Goal: Task Accomplishment & Management: Use online tool/utility

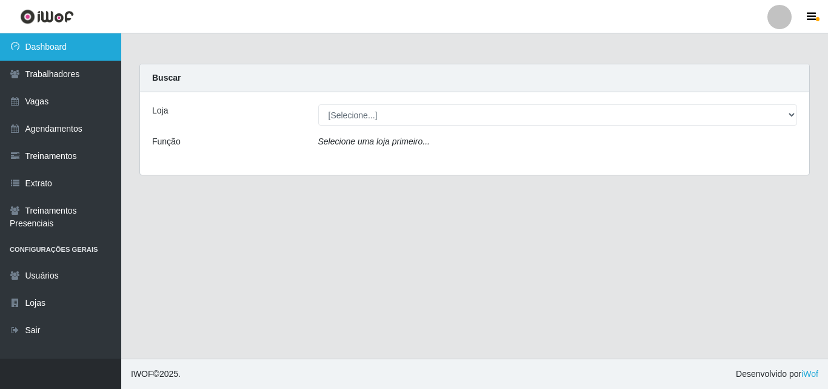
click at [77, 49] on link "Dashboard" at bounding box center [60, 46] width 121 height 27
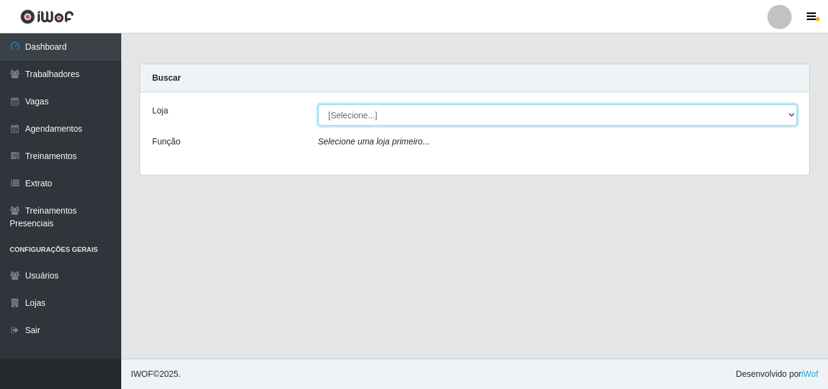
click at [323, 115] on select "[Selecione...] O Cestão - Geisel" at bounding box center [558, 114] width 480 height 21
select select "224"
click at [318, 104] on select "[Selecione...] O Cestão - Geisel" at bounding box center [558, 114] width 480 height 21
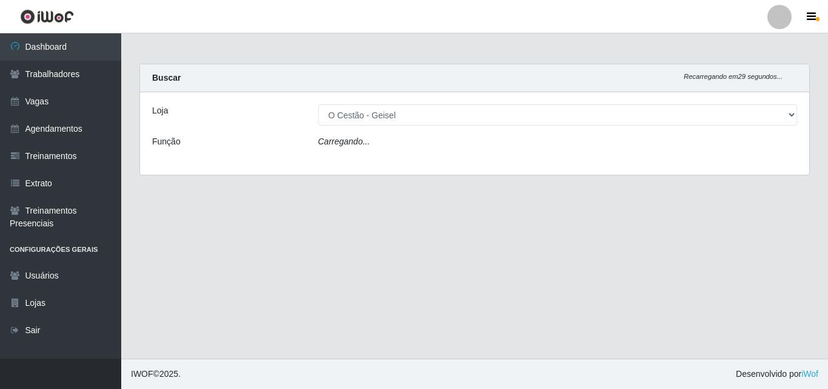
click at [340, 133] on div "Loja [Selecione...] O Cestão - Geisel Função Carregando..." at bounding box center [475, 133] width 670 height 82
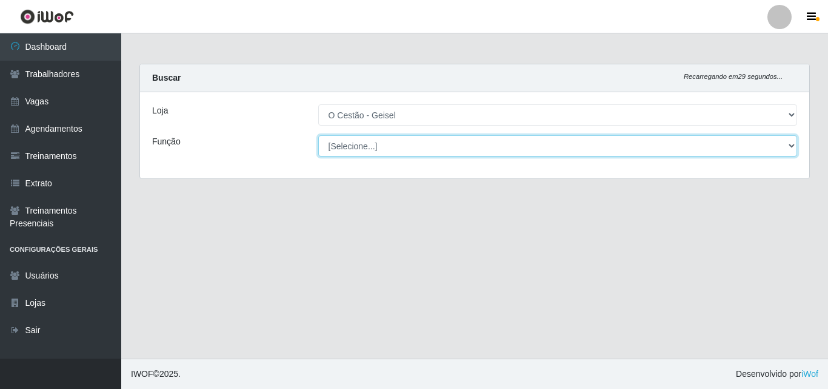
click at [340, 135] on select "[Selecione...] ASG ASG + ASG ++ Auxiliar de Estoque Auxiliar de Estoque + Auxil…" at bounding box center [558, 145] width 480 height 21
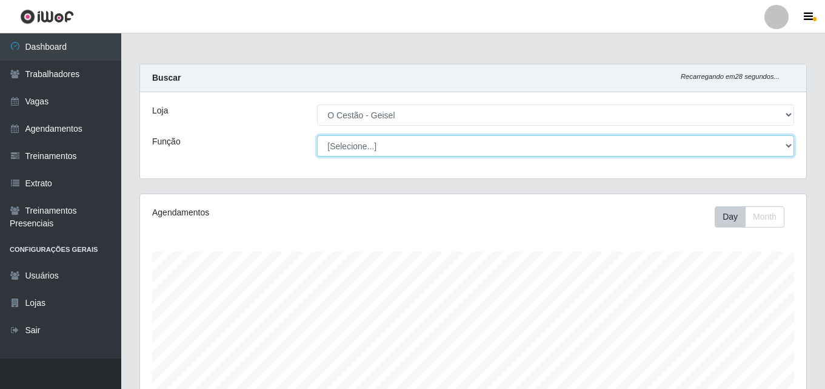
scroll to position [252, 667]
select select "72"
click at [317, 135] on select "[Selecione...] ASG ASG + ASG ++ Auxiliar de Estoque Auxiliar de Estoque + Auxil…" at bounding box center [555, 145] width 477 height 21
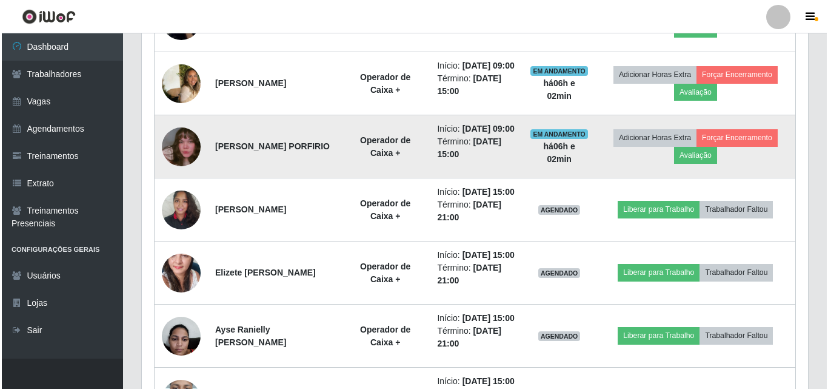
scroll to position [546, 0]
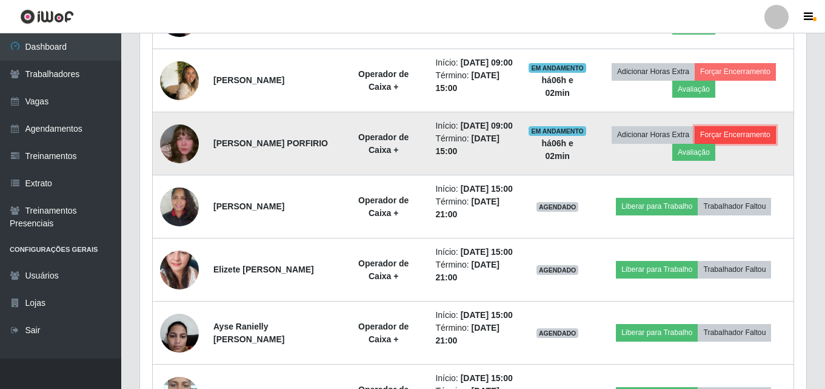
click at [737, 143] on button "Forçar Encerramento" at bounding box center [735, 134] width 81 height 17
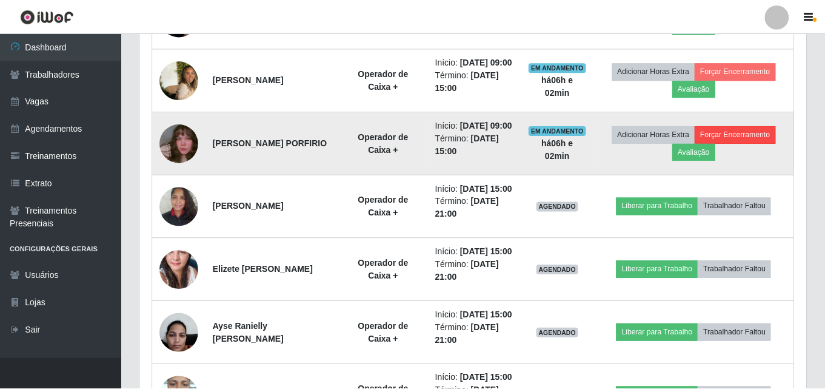
scroll to position [252, 660]
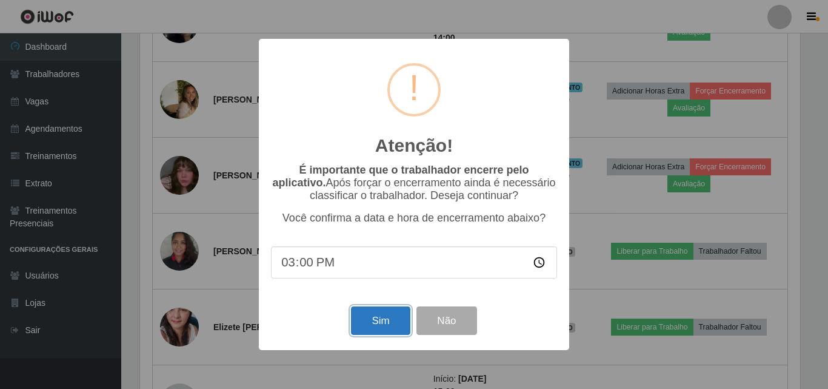
click at [389, 318] on button "Sim" at bounding box center [380, 320] width 59 height 29
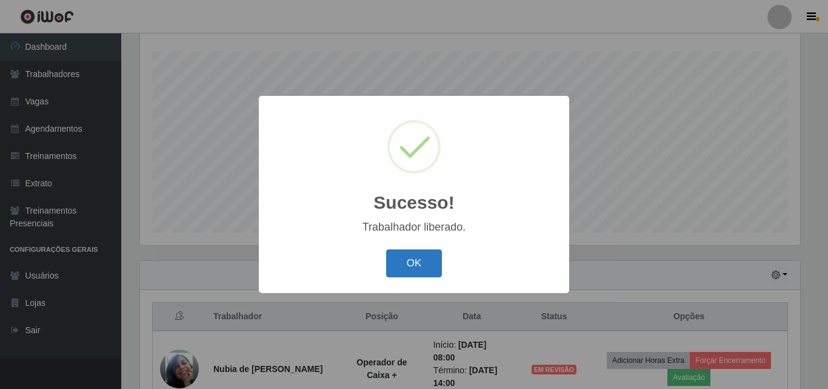
click at [435, 264] on button "OK" at bounding box center [414, 263] width 56 height 29
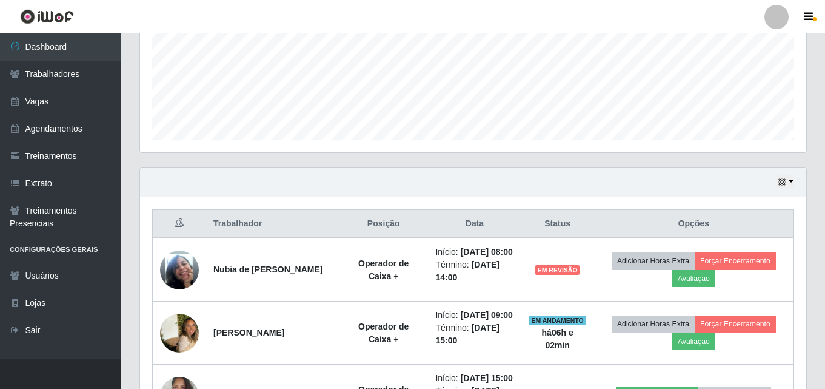
scroll to position [322, 0]
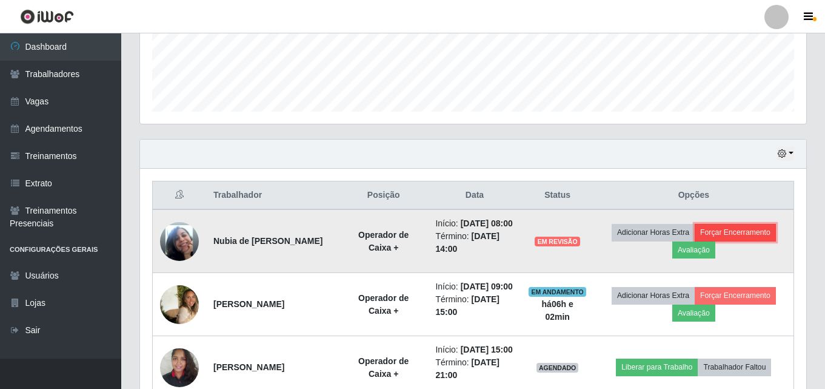
click at [751, 241] on button "Forçar Encerramento" at bounding box center [735, 232] width 81 height 17
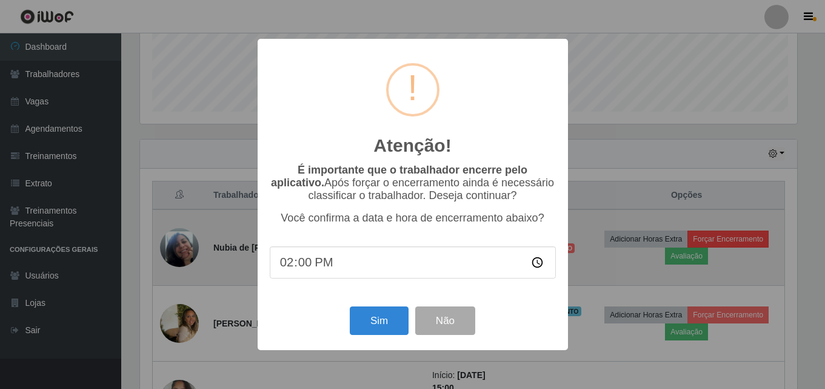
scroll to position [252, 660]
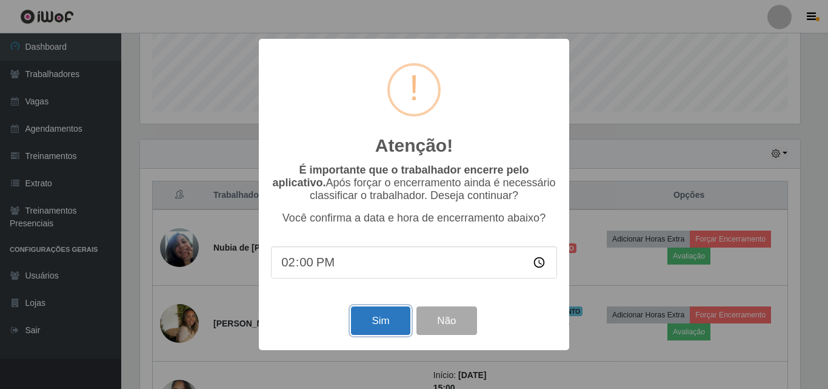
click at [376, 317] on button "Sim" at bounding box center [380, 320] width 59 height 29
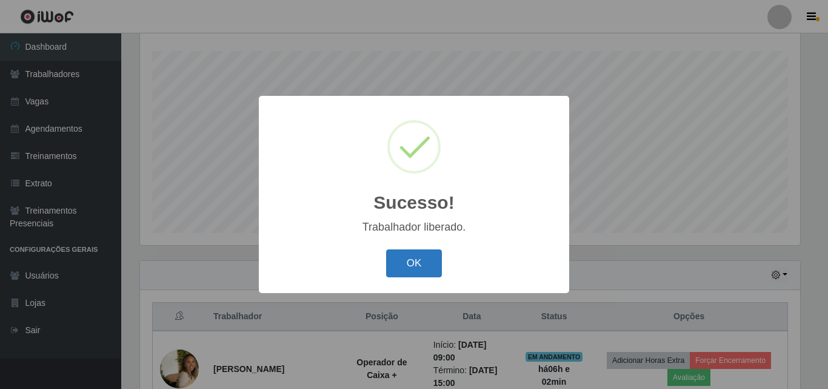
click at [403, 265] on button "OK" at bounding box center [414, 263] width 56 height 29
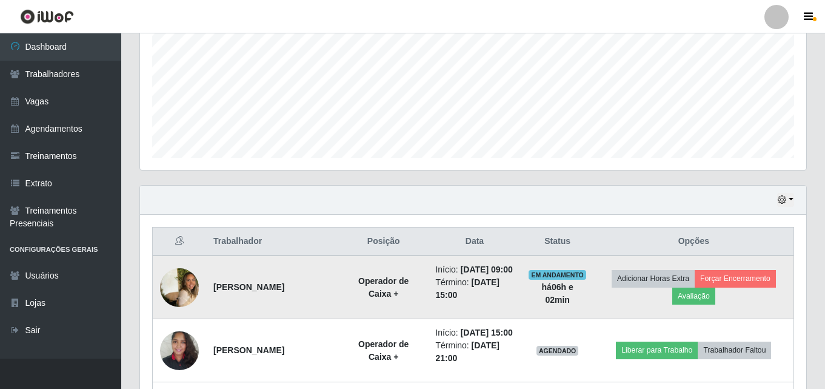
scroll to position [383, 0]
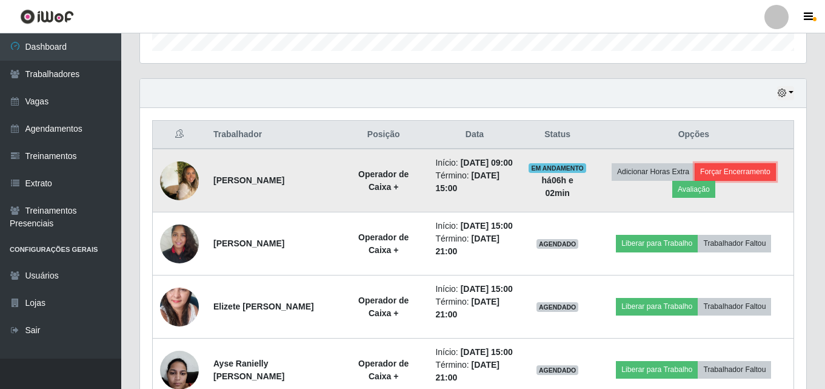
click at [747, 174] on button "Forçar Encerramento" at bounding box center [735, 171] width 81 height 17
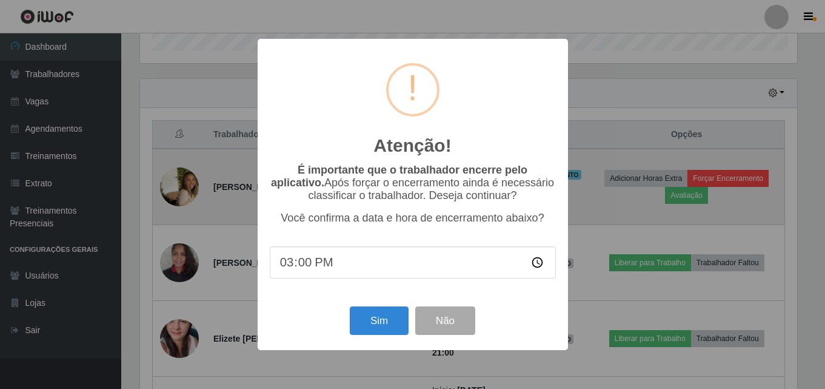
scroll to position [252, 660]
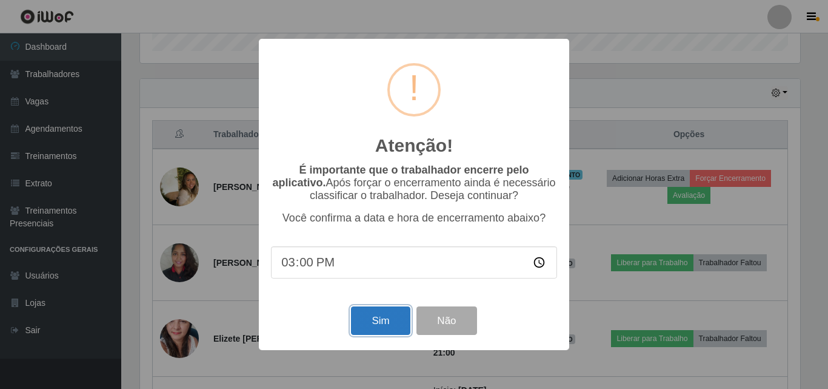
click at [376, 318] on button "Sim" at bounding box center [380, 320] width 59 height 29
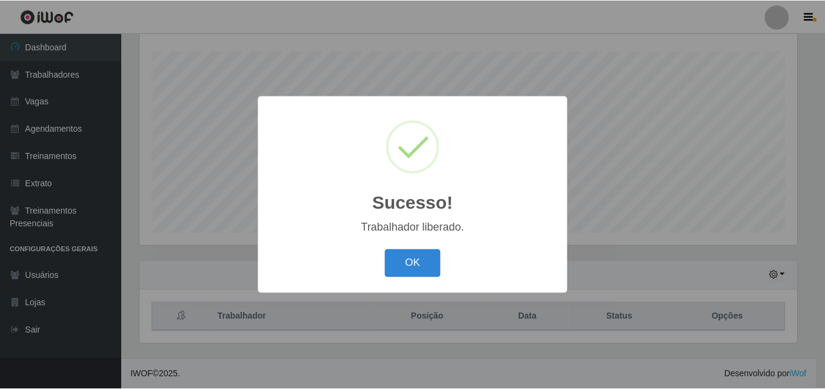
scroll to position [0, 0]
click at [405, 272] on button "OK" at bounding box center [414, 263] width 56 height 29
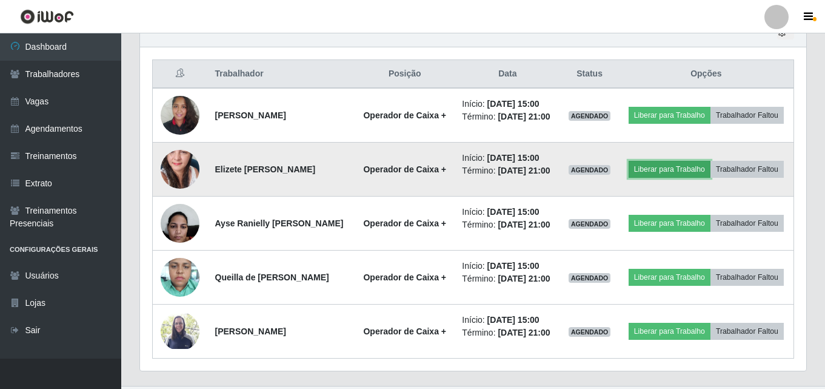
click at [711, 172] on button "Liberar para Trabalho" at bounding box center [670, 169] width 82 height 17
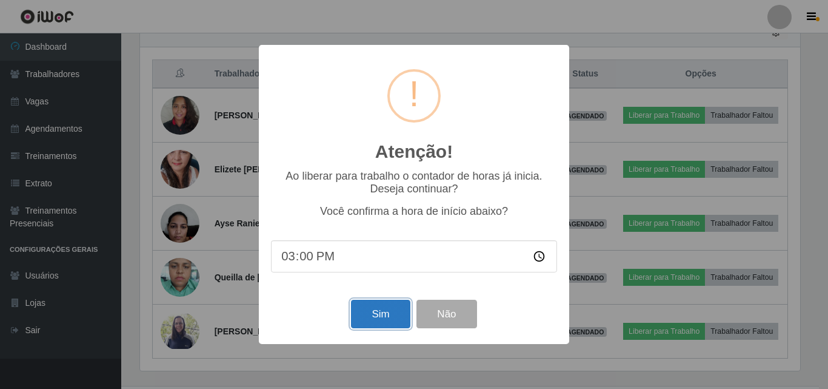
click at [396, 322] on button "Sim" at bounding box center [380, 314] width 59 height 29
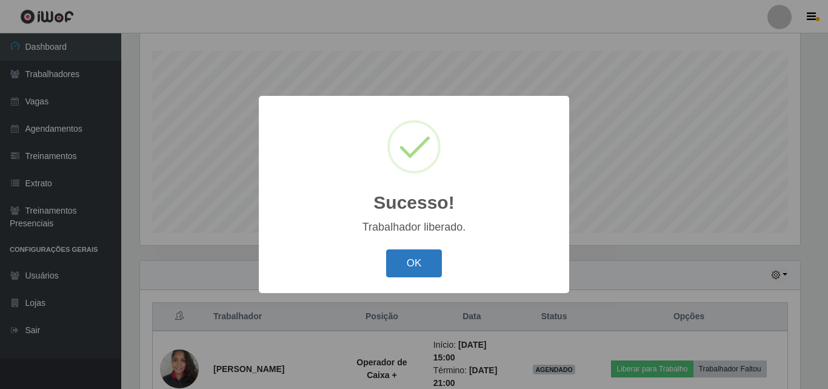
click at [431, 255] on button "OK" at bounding box center [414, 263] width 56 height 29
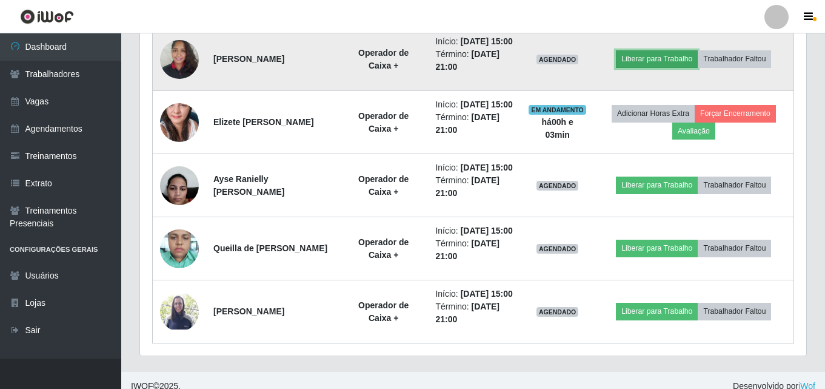
click at [656, 61] on button "Liberar para Trabalho" at bounding box center [657, 58] width 82 height 17
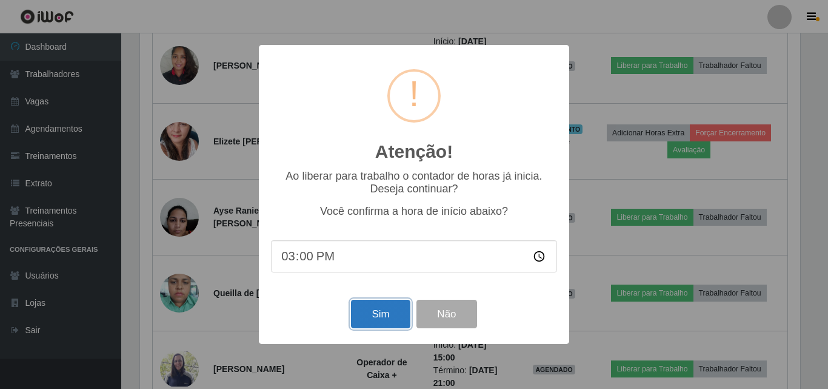
click at [395, 311] on button "Sim" at bounding box center [380, 314] width 59 height 29
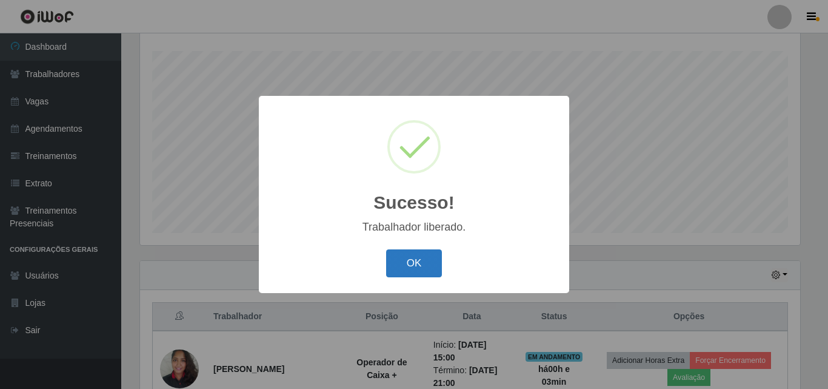
click at [426, 261] on button "OK" at bounding box center [414, 263] width 56 height 29
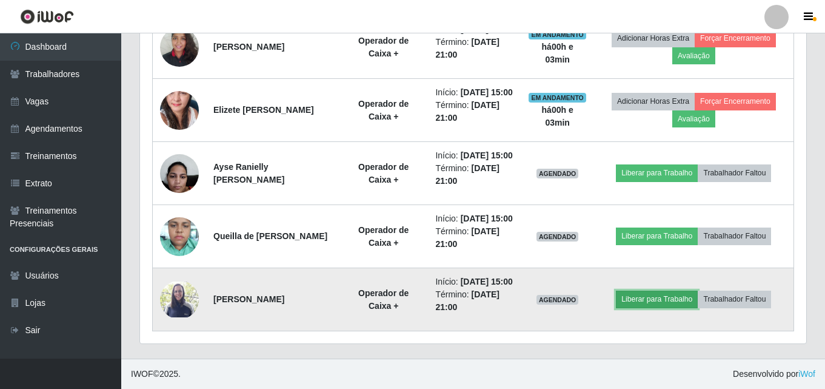
click at [676, 307] on button "Liberar para Trabalho" at bounding box center [657, 299] width 82 height 17
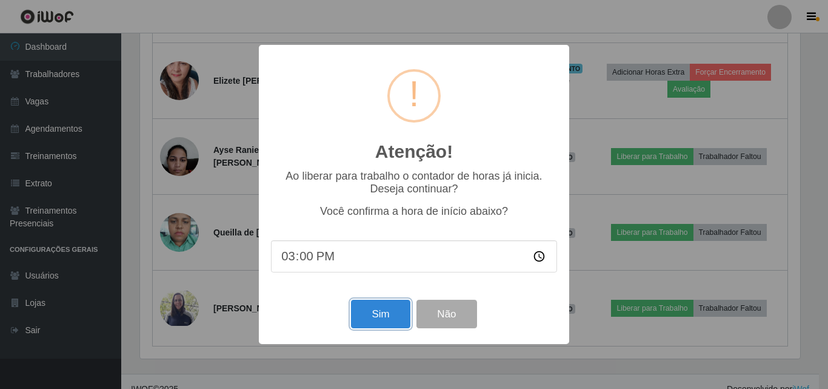
click at [363, 318] on button "Sim" at bounding box center [380, 314] width 59 height 29
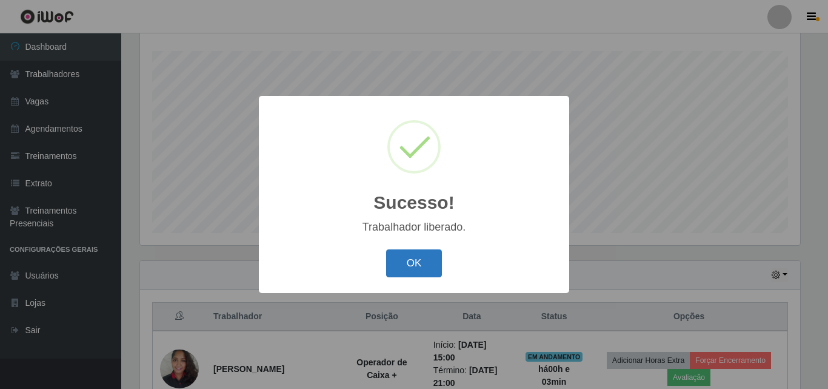
click at [405, 263] on button "OK" at bounding box center [414, 263] width 56 height 29
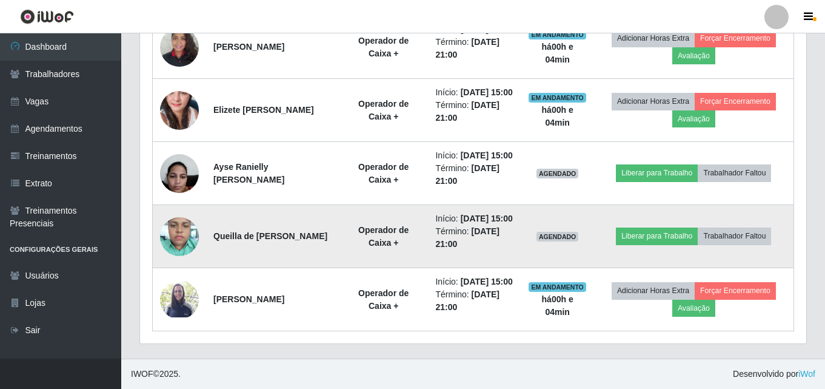
scroll to position [565, 0]
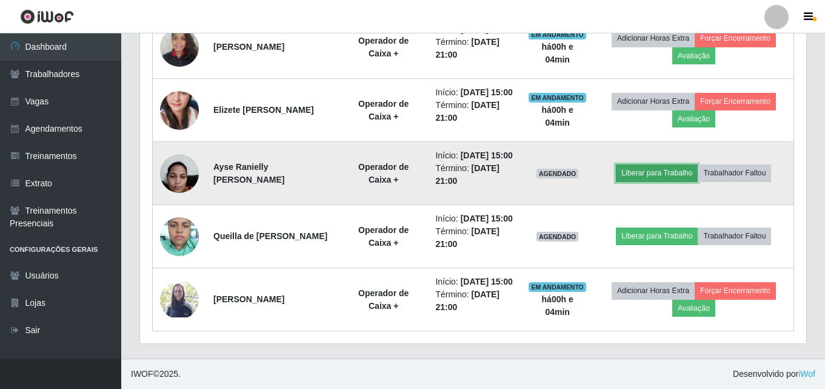
click at [645, 164] on button "Liberar para Trabalho" at bounding box center [657, 172] width 82 height 17
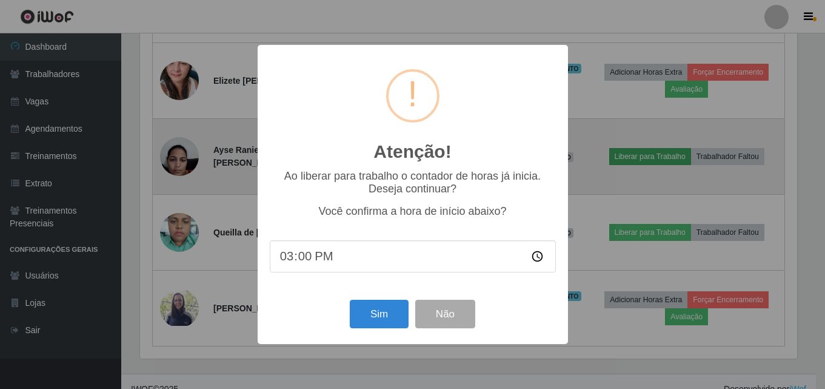
scroll to position [252, 660]
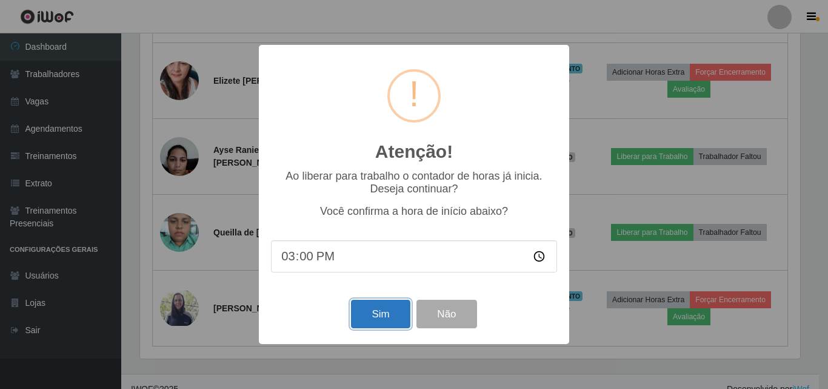
click at [372, 315] on button "Sim" at bounding box center [380, 314] width 59 height 29
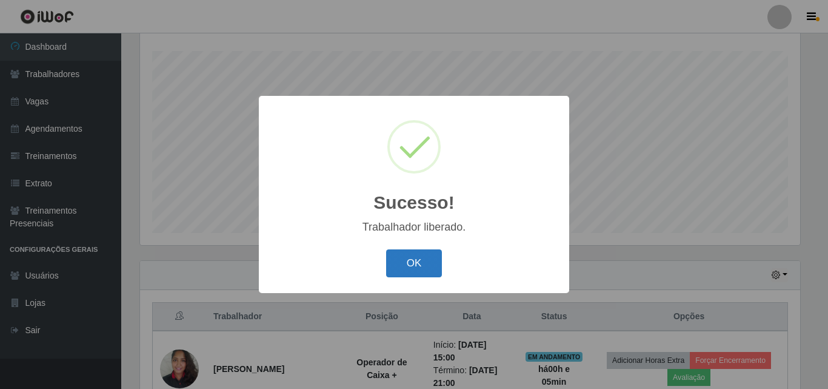
click at [389, 266] on button "OK" at bounding box center [414, 263] width 56 height 29
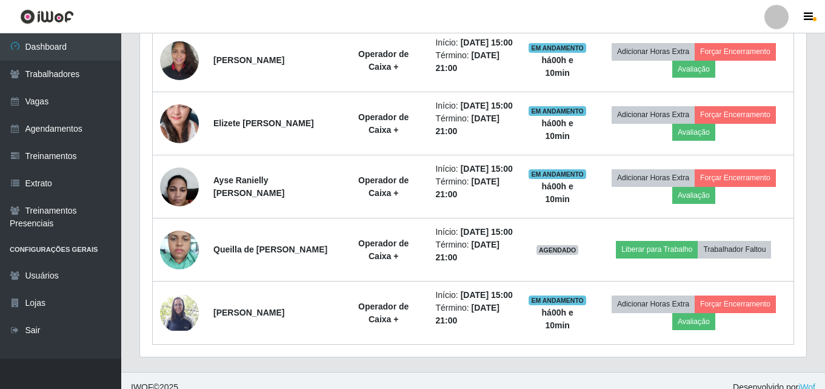
scroll to position [504, 0]
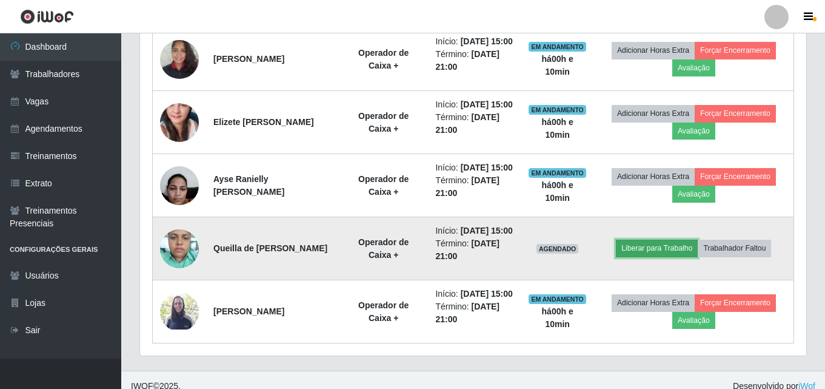
click at [678, 257] on button "Liberar para Trabalho" at bounding box center [657, 248] width 82 height 17
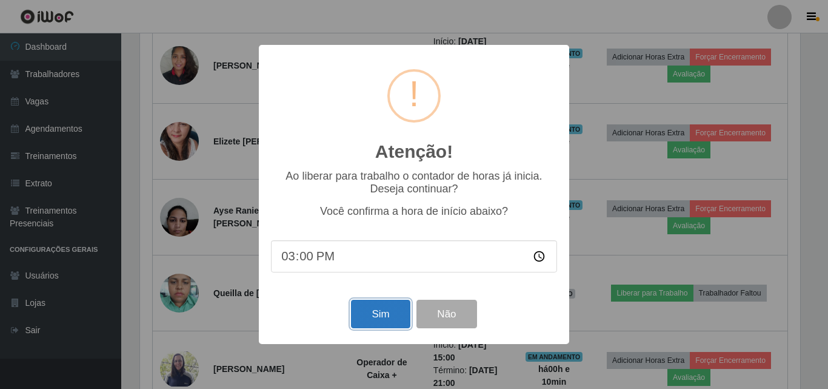
click at [380, 326] on button "Sim" at bounding box center [380, 314] width 59 height 29
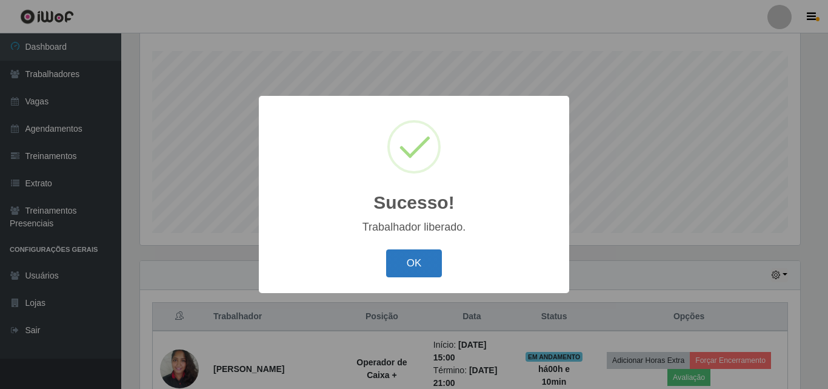
click at [410, 275] on button "OK" at bounding box center [414, 263] width 56 height 29
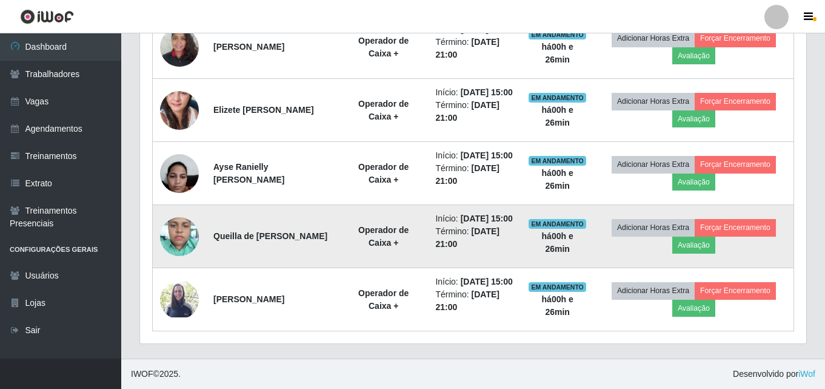
scroll to position [580, 0]
